Goal: Task Accomplishment & Management: Complete application form

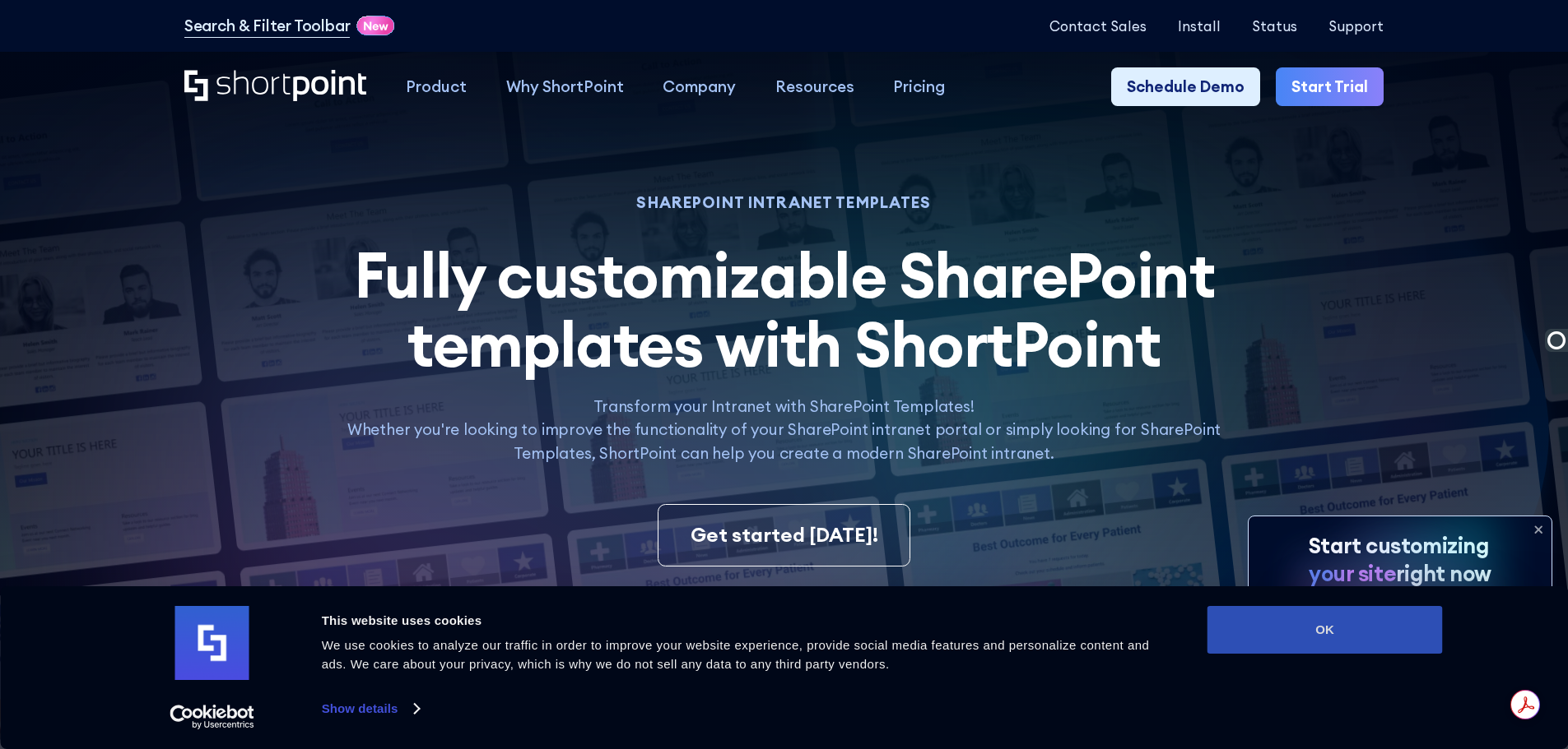
click at [1282, 641] on button "OK" at bounding box center [1325, 630] width 236 height 48
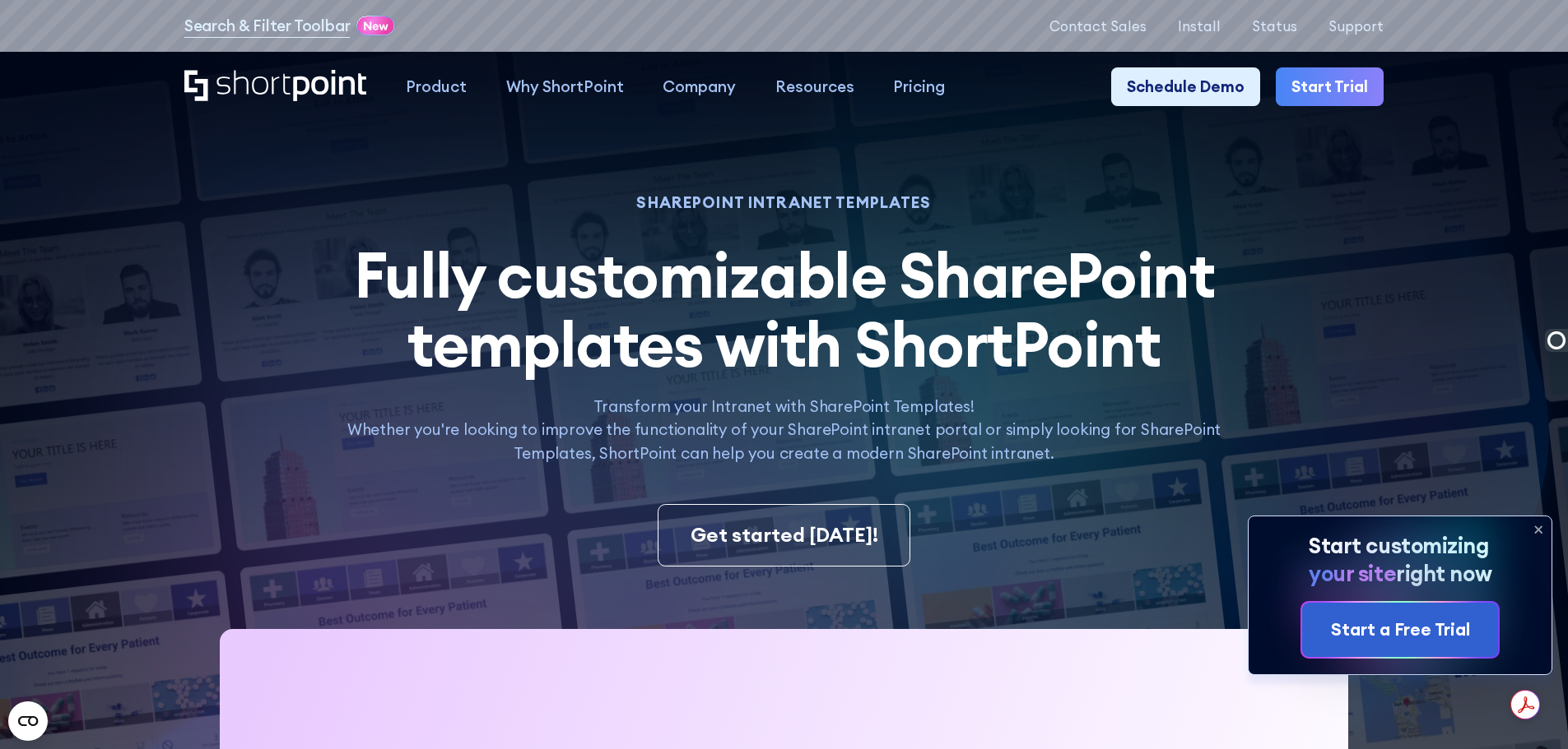
click at [1323, 79] on link "Start Trial" at bounding box center [1329, 87] width 108 height 39
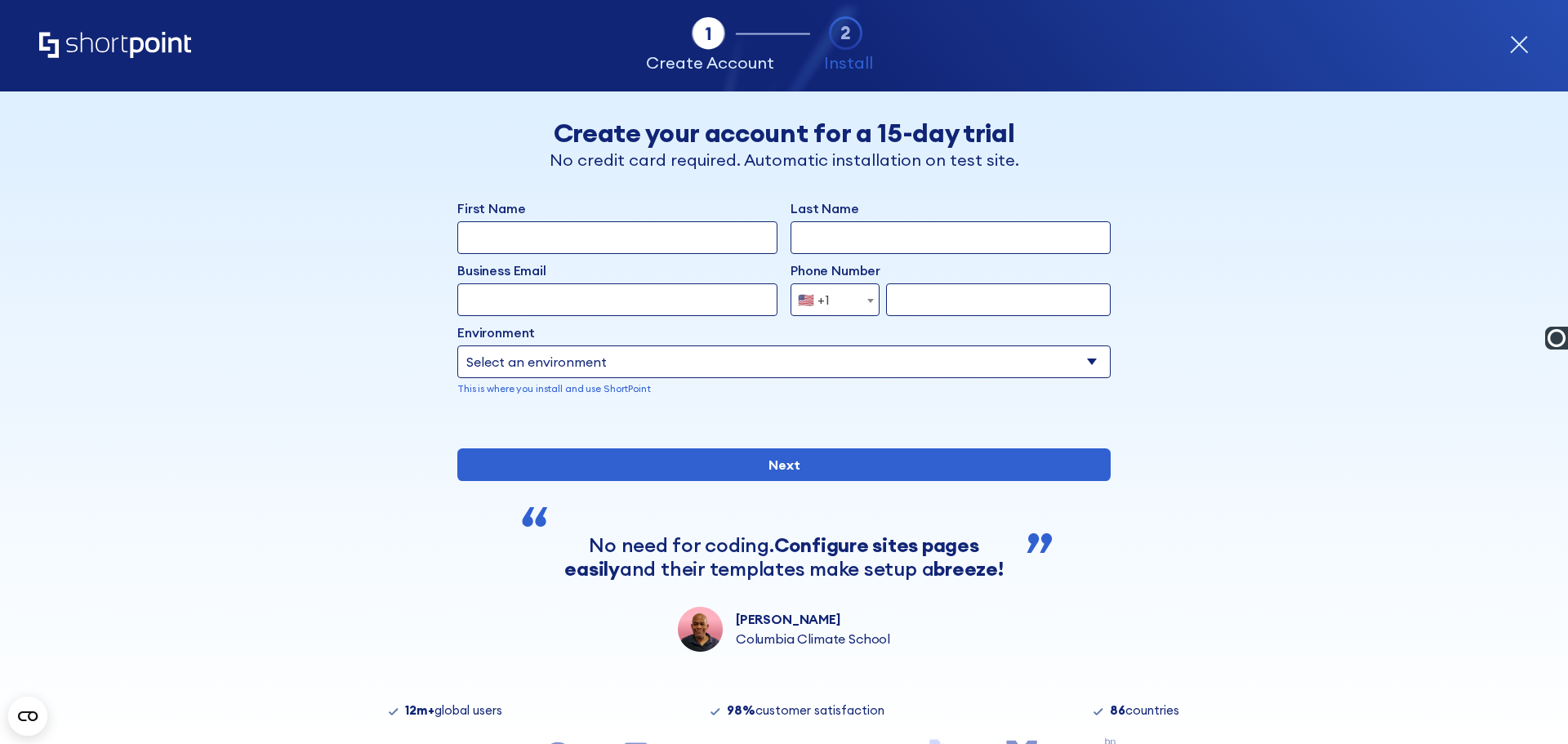
click at [777, 355] on select "Select an environment Microsoft 365 SharePoint Online SharePoint 2019 (On-Premi…" at bounding box center [784, 362] width 653 height 33
select select "Microsoft 365"
click at [457, 346] on select "Select an environment Microsoft 365 SharePoint Online SharePoint 2019 (On-Premi…" at bounding box center [784, 362] width 653 height 33
click at [613, 237] on input "First Name" at bounding box center [617, 238] width 320 height 33
type input "Courtney"
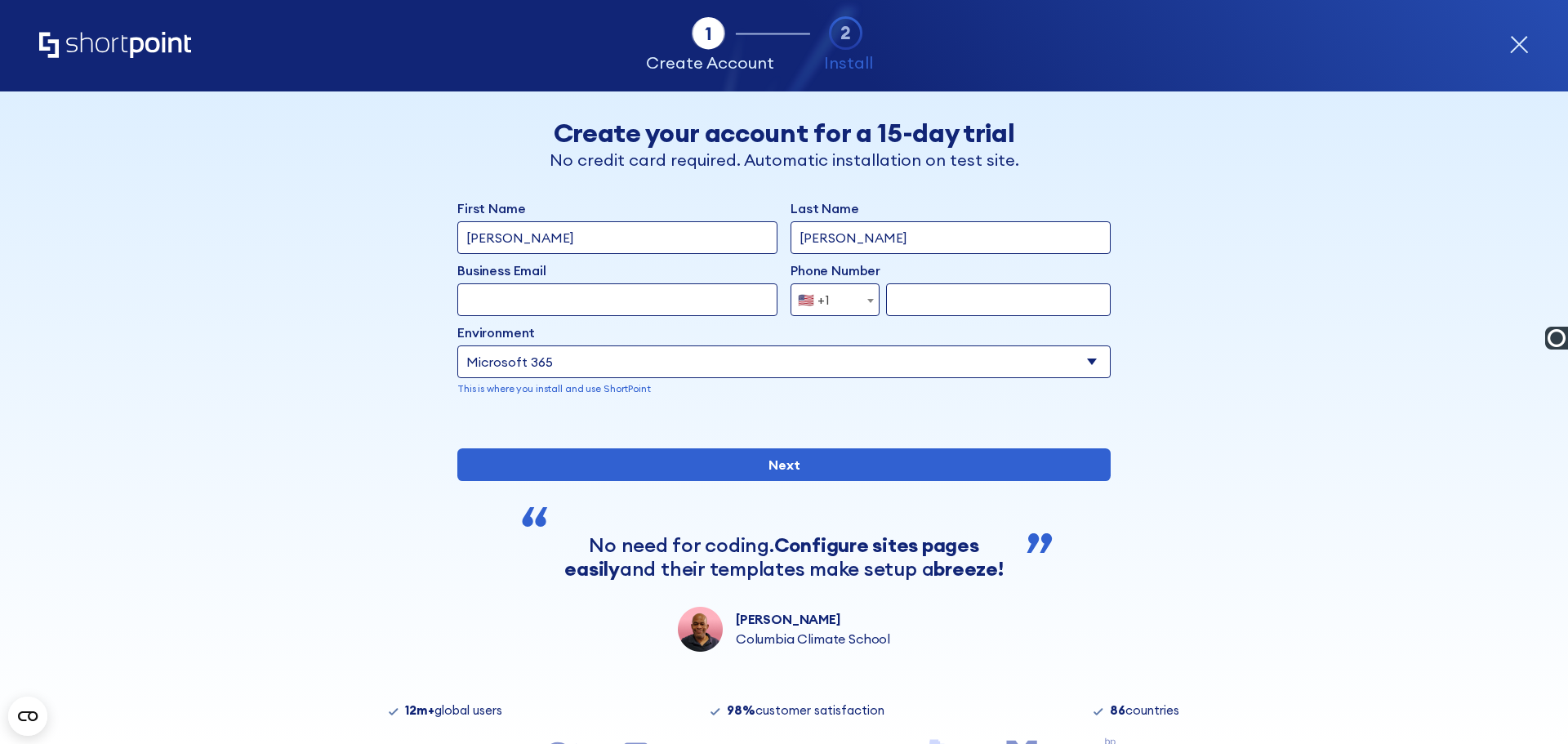
type input "Thompson"
type input "admin@arcadialaw.ca"
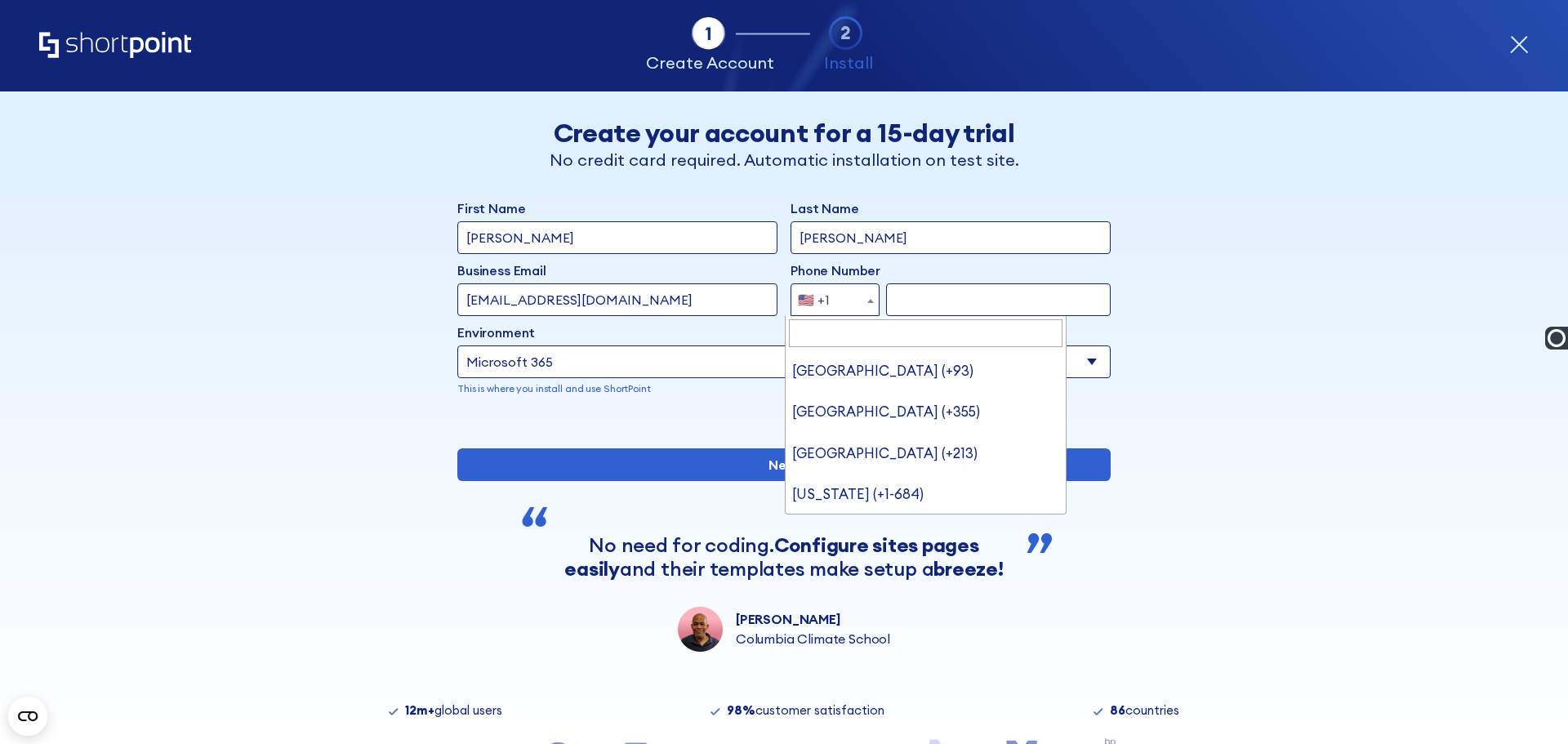
click at [840, 295] on span "🇺🇸 +1" at bounding box center [835, 300] width 89 height 33
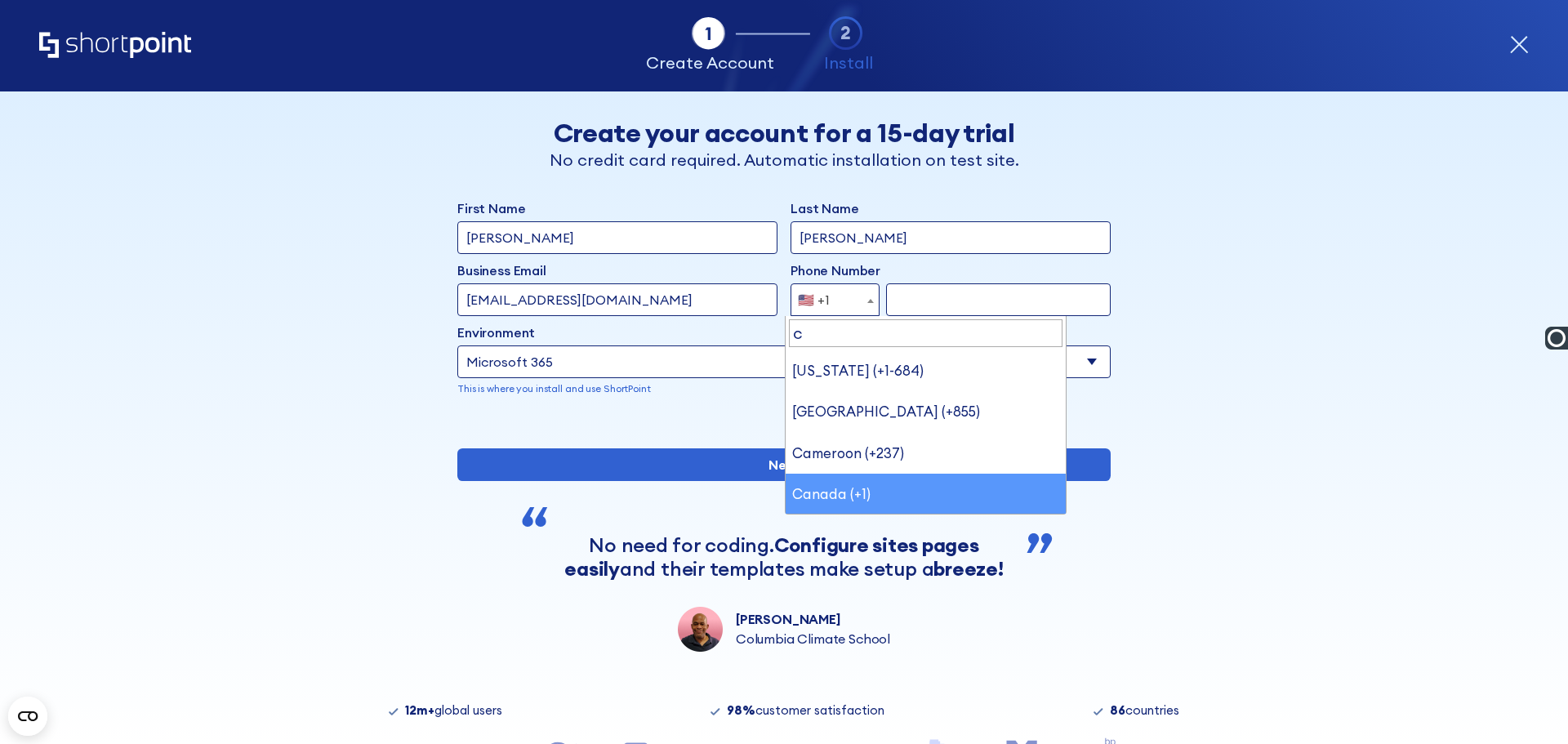
type input "c"
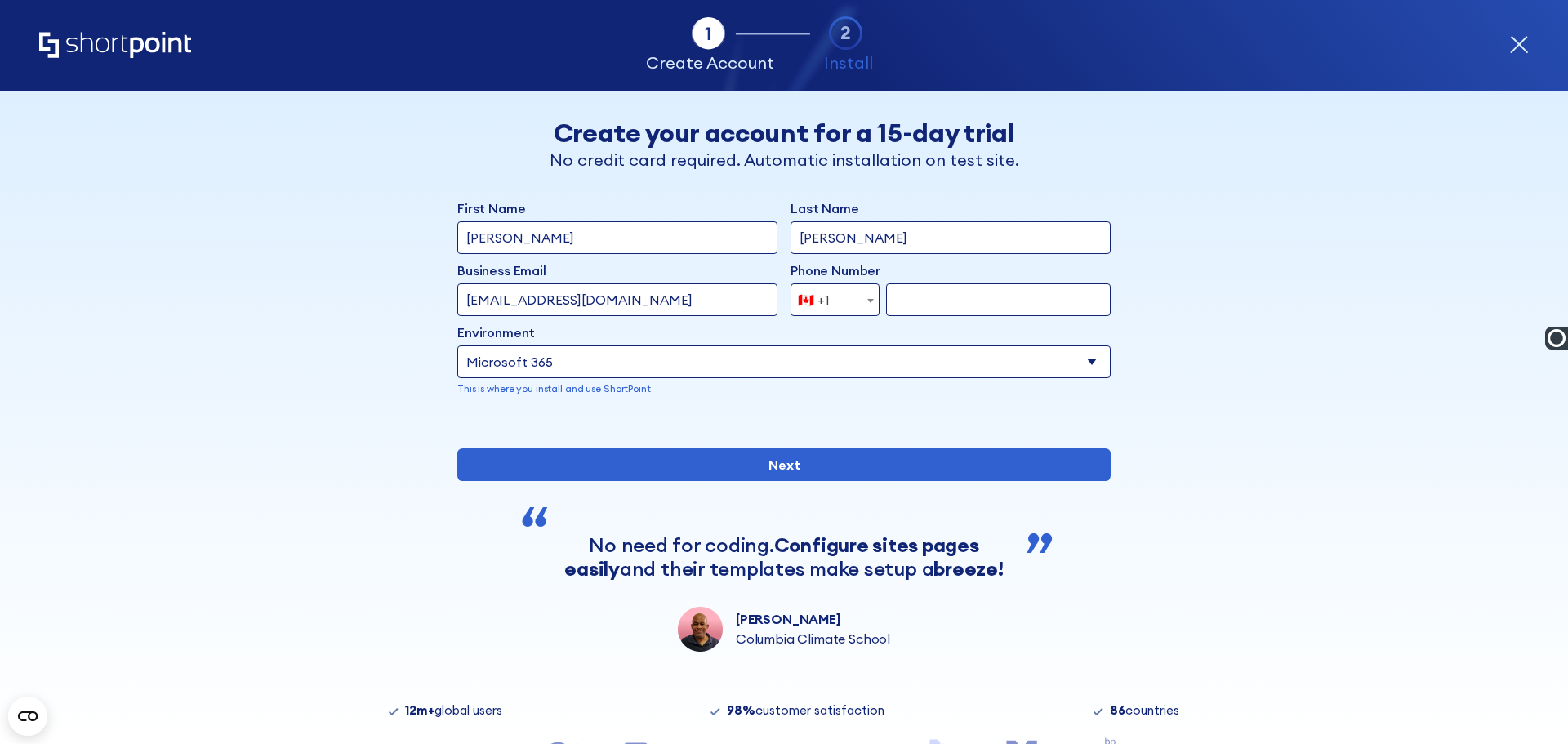
click at [932, 296] on input "form" at bounding box center [998, 300] width 224 height 33
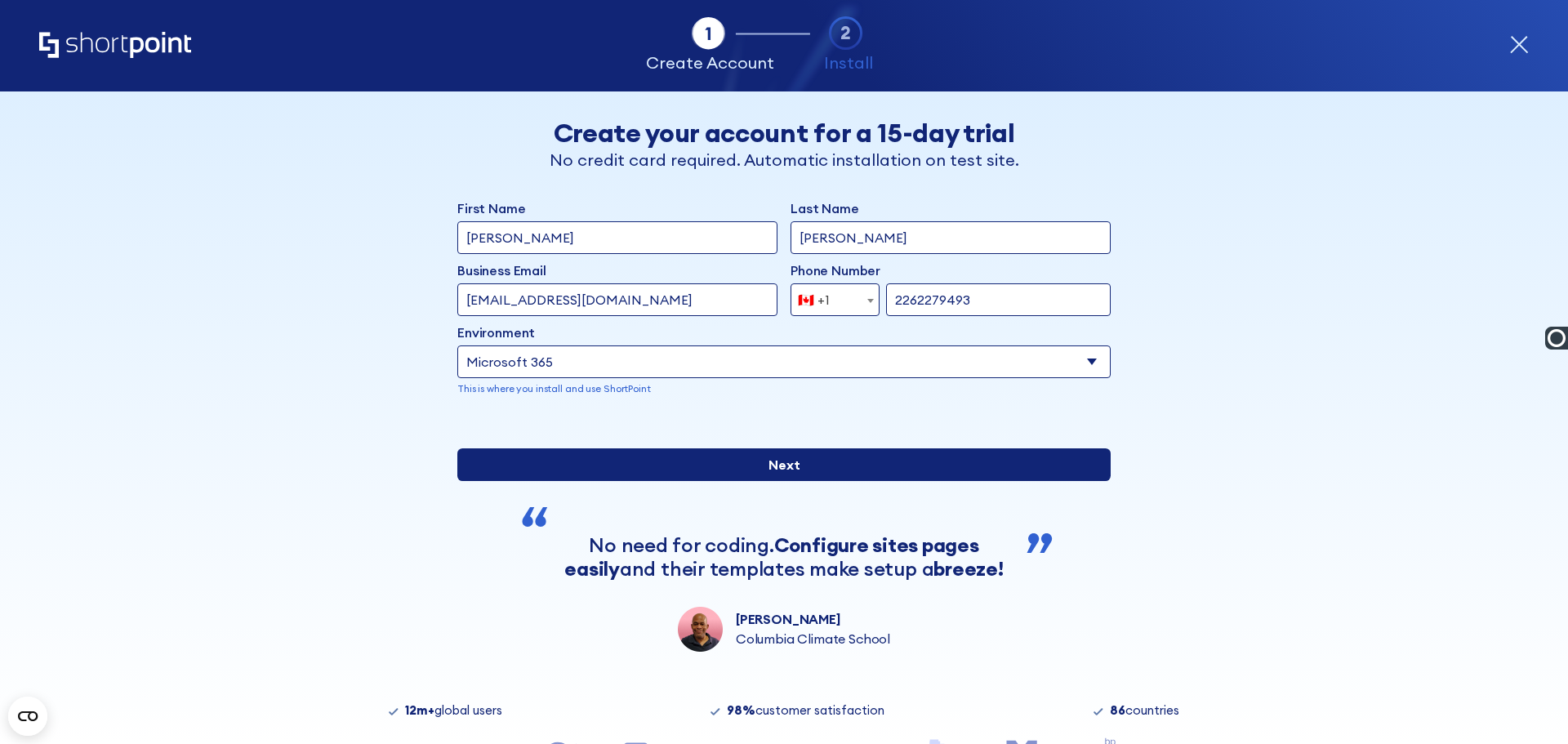
type input "2262279493"
click at [801, 482] on input "Next" at bounding box center [784, 465] width 653 height 33
